Goal: Entertainment & Leisure: Consume media (video, audio)

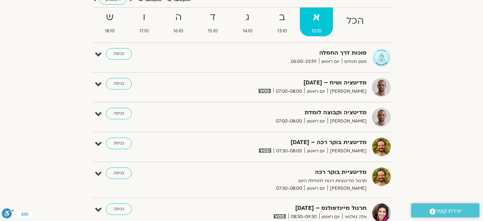
scroll to position [1, 0]
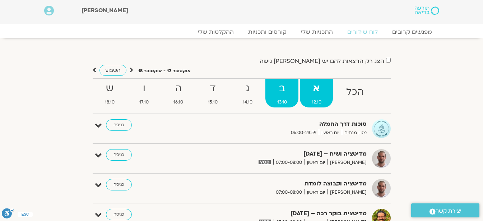
click at [279, 103] on span "13.10" at bounding box center [281, 102] width 33 height 8
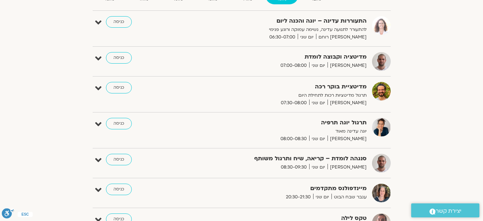
scroll to position [102, 0]
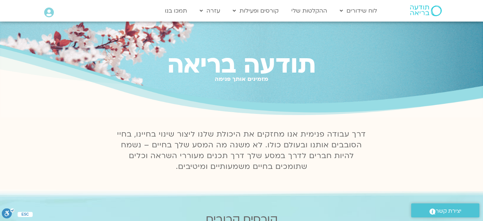
click at [51, 13] on icon at bounding box center [49, 13] width 10 height 10
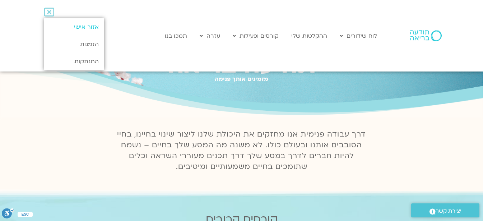
click at [84, 25] on link "אזור אישי" at bounding box center [74, 26] width 60 height 17
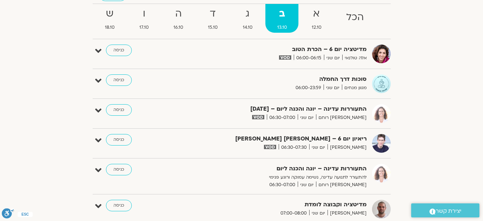
scroll to position [86, 0]
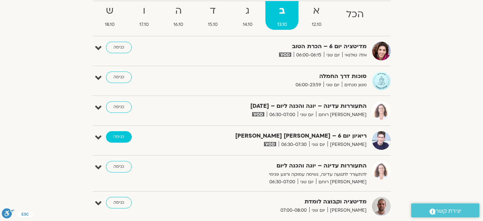
click at [120, 137] on link "כניסה" at bounding box center [119, 136] width 26 height 11
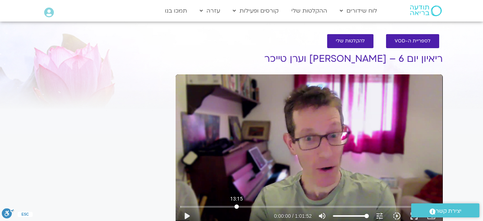
click at [237, 205] on input "Seek" at bounding box center [308, 206] width 257 height 4
click at [188, 216] on button "play_arrow" at bounding box center [186, 215] width 17 height 17
type input "816.896129"
type input "72.6740056818182"
type input "817.03425"
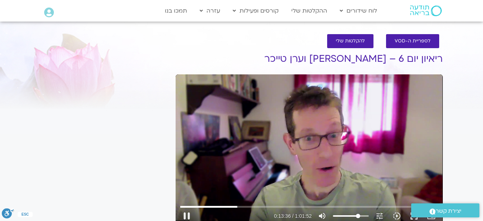
type input "72.6740056818182"
click at [358, 215] on input "Volume" at bounding box center [351, 216] width 36 height 4
type input "821.748857"
type input "53.3558238636364"
type input "821.83357"
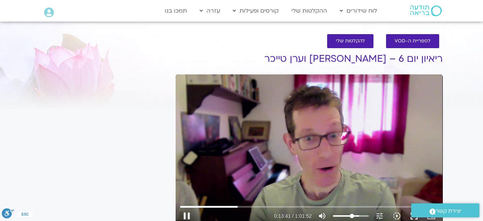
type input "53.3558238636364"
click at [352, 216] on input "Volume" at bounding box center [351, 216] width 36 height 4
type input "824.881025"
type input "34.0376420454545"
type input "825.013911"
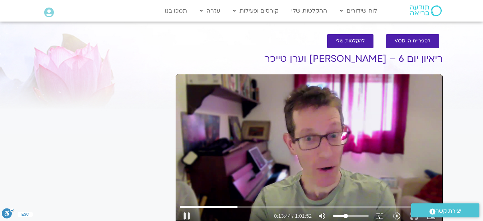
type input "34.0376420454545"
click at [346, 215] on input "Volume" at bounding box center [351, 216] width 36 height 4
click at [218, 216] on div at bounding box center [233, 215] width 77 height 17
type input "1084.525192"
type input "54.4921875"
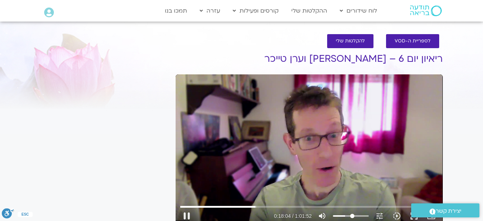
type input "1084.657688"
type input "54.4921875"
click at [352, 216] on input "Volume" at bounding box center [351, 216] width 36 height 4
type input "1086.492846"
type input "77.2194602272727"
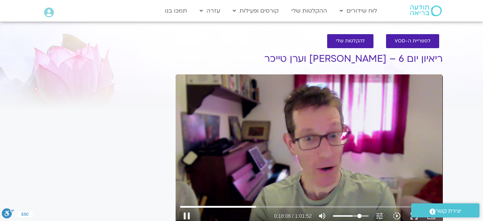
type input "1086.622212"
type input "77.2194602272727"
click at [359, 216] on input "Volume" at bounding box center [351, 216] width 36 height 4
click at [280, 206] on input "Seek" at bounding box center [308, 206] width 257 height 4
click at [188, 215] on button "pause" at bounding box center [186, 215] width 17 height 17
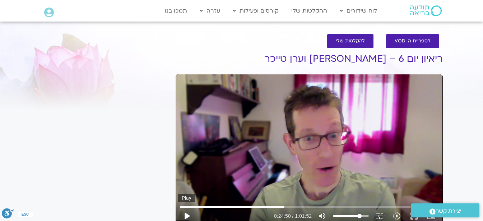
click at [189, 215] on button "play_arrow" at bounding box center [186, 215] width 17 height 17
click at [337, 206] on input "Seek" at bounding box center [308, 206] width 257 height 4
click at [326, 207] on input "Seek" at bounding box center [308, 206] width 257 height 4
click at [320, 205] on input "Seek" at bounding box center [308, 206] width 257 height 4
click at [188, 214] on button "pause" at bounding box center [186, 215] width 17 height 17
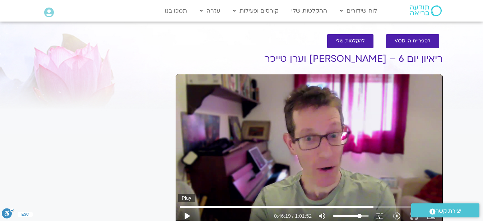
click at [184, 214] on button "play_arrow" at bounding box center [186, 215] width 17 height 17
click at [183, 214] on button "pause" at bounding box center [186, 215] width 17 height 17
click at [187, 215] on button "play_arrow" at bounding box center [186, 215] width 17 height 17
click at [187, 211] on button "pause" at bounding box center [186, 215] width 17 height 17
type input "3558.268535"
